Goal: Ask a question

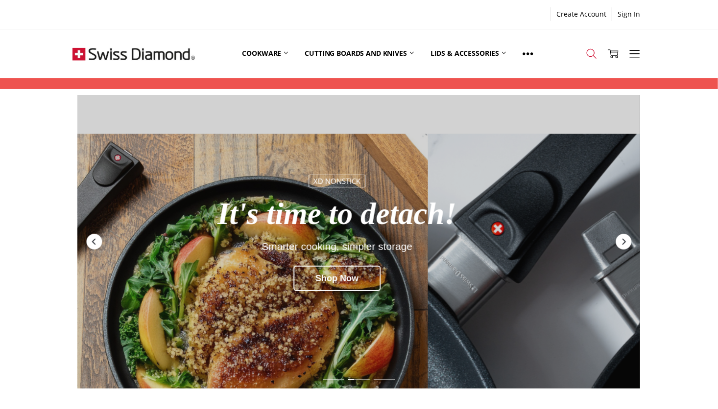
click at [593, 54] on icon at bounding box center [591, 53] width 11 height 11
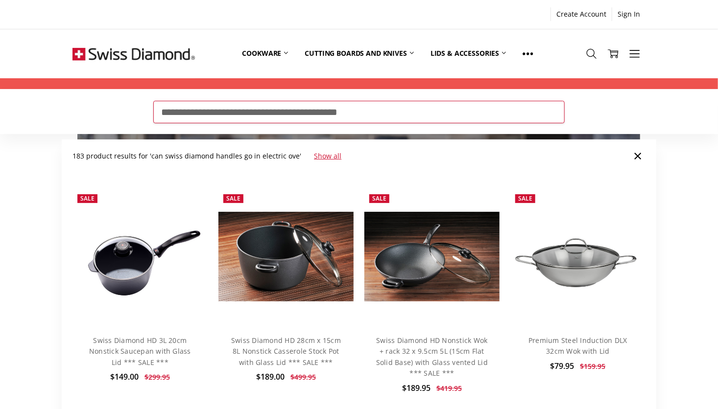
type input "**********"
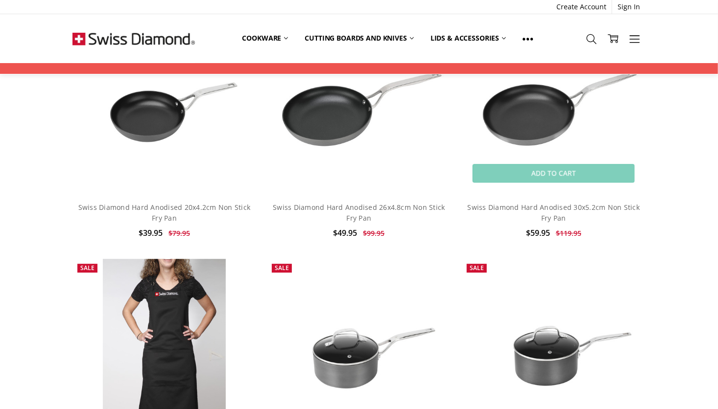
scroll to position [1176, 0]
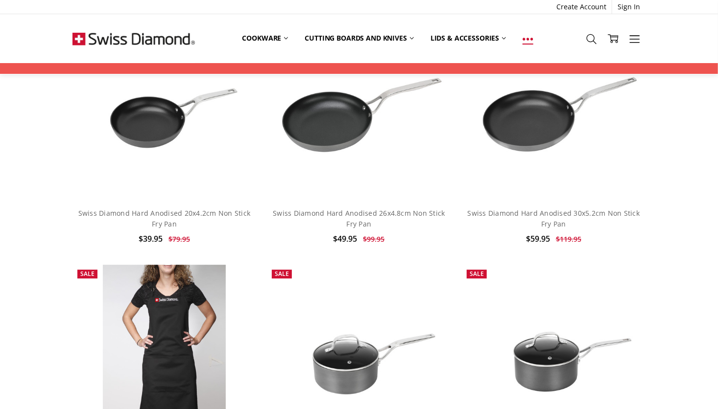
click at [533, 41] on icon at bounding box center [528, 39] width 11 height 11
